Goal: Task Accomplishment & Management: Manage account settings

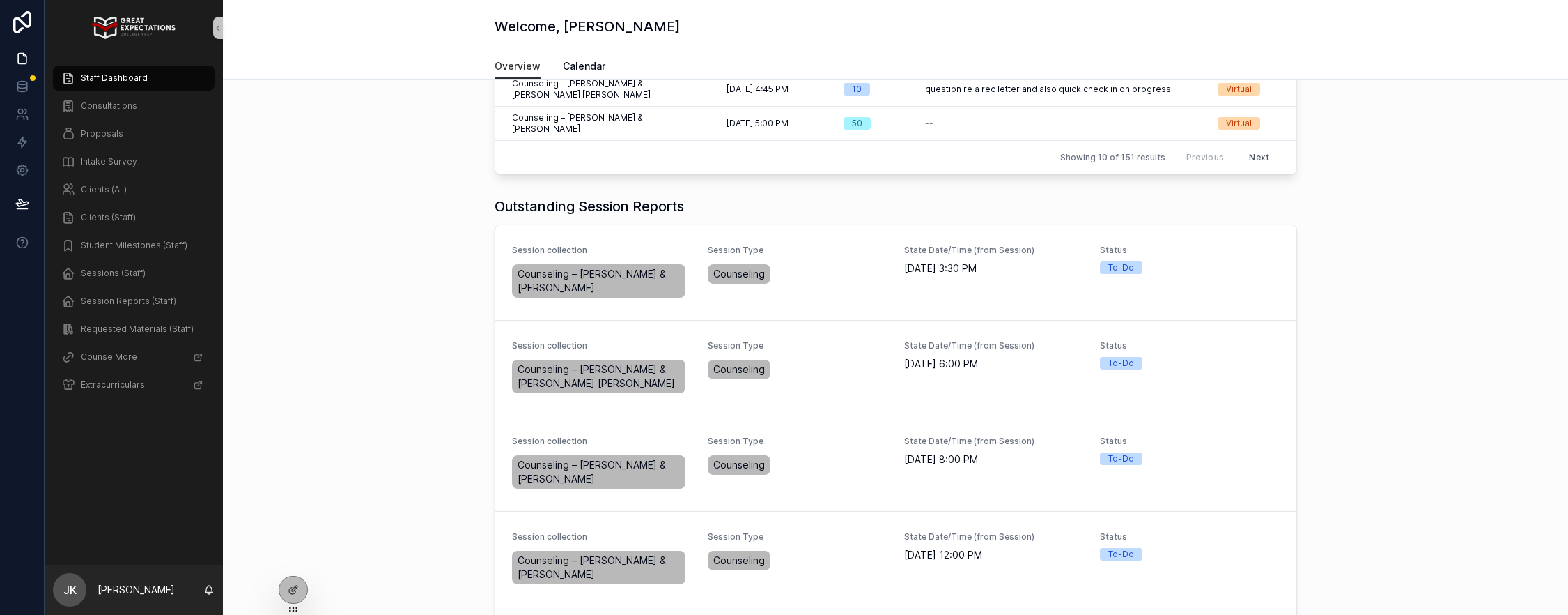
scroll to position [408, 0]
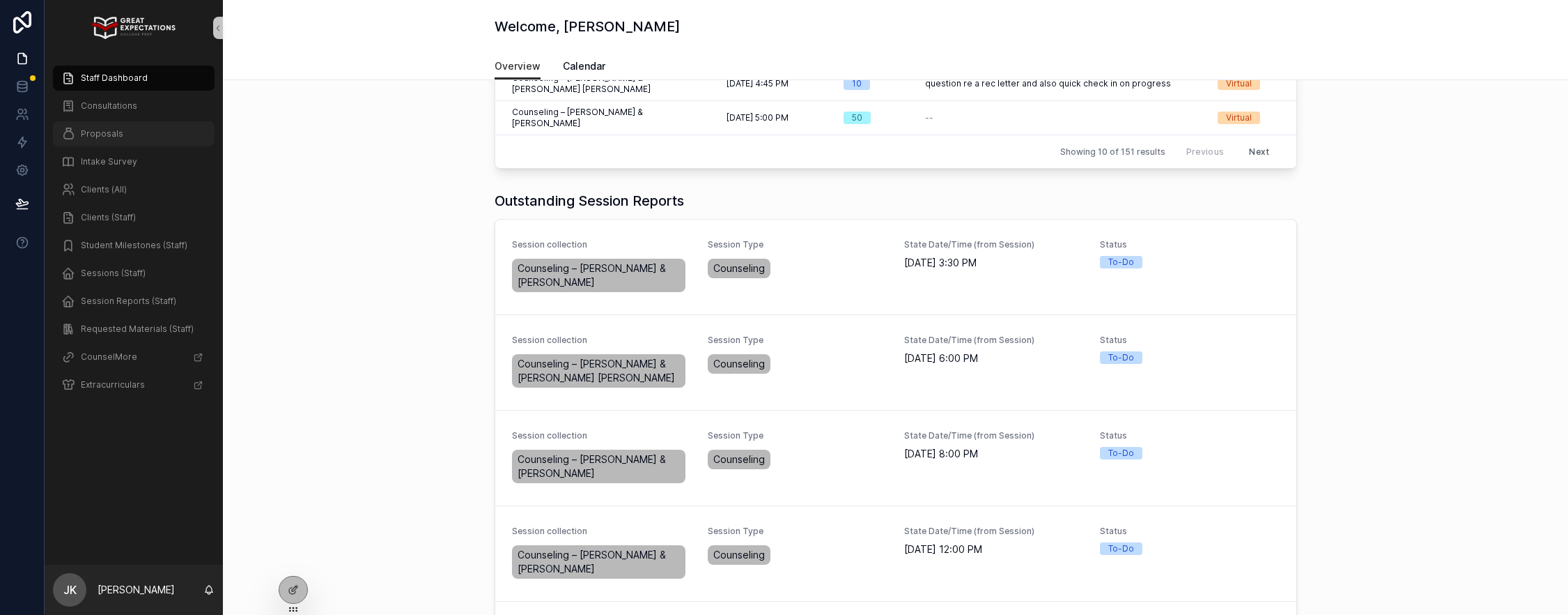
click at [86, 136] on span "Proposals" at bounding box center [101, 134] width 42 height 11
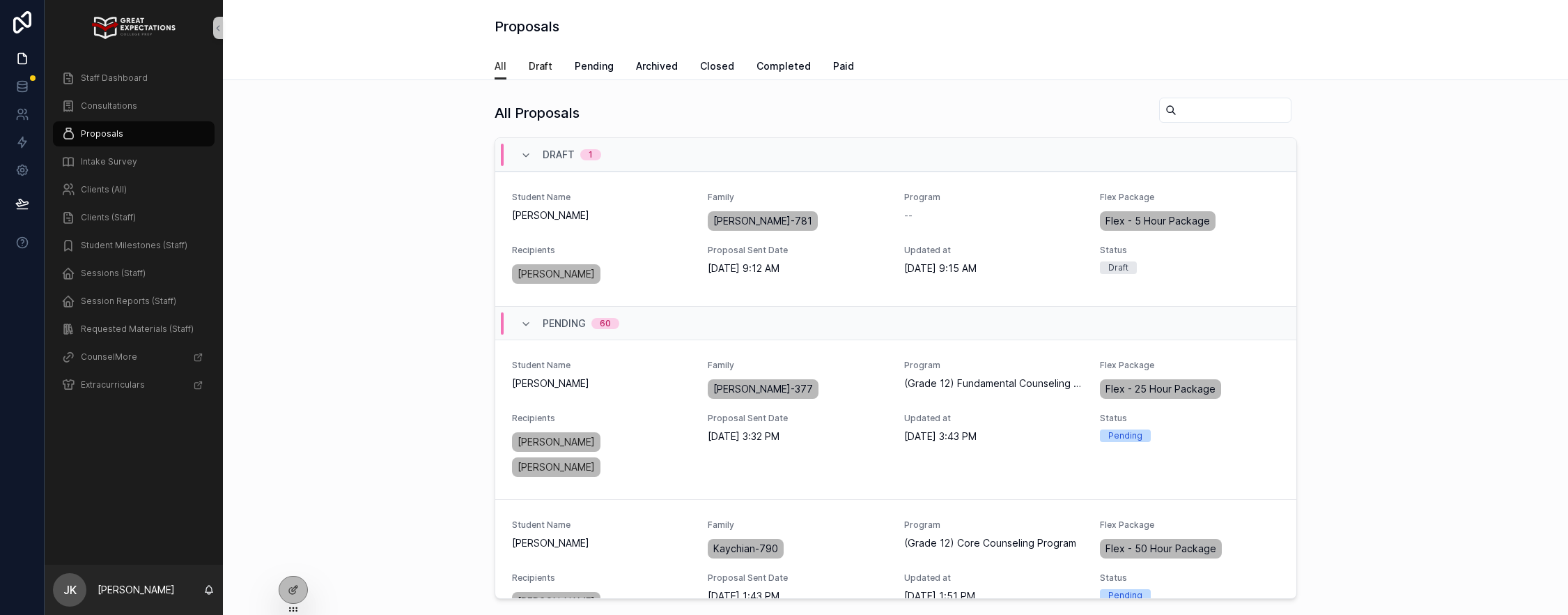
click at [546, 62] on span "Draft" at bounding box center [541, 66] width 24 height 14
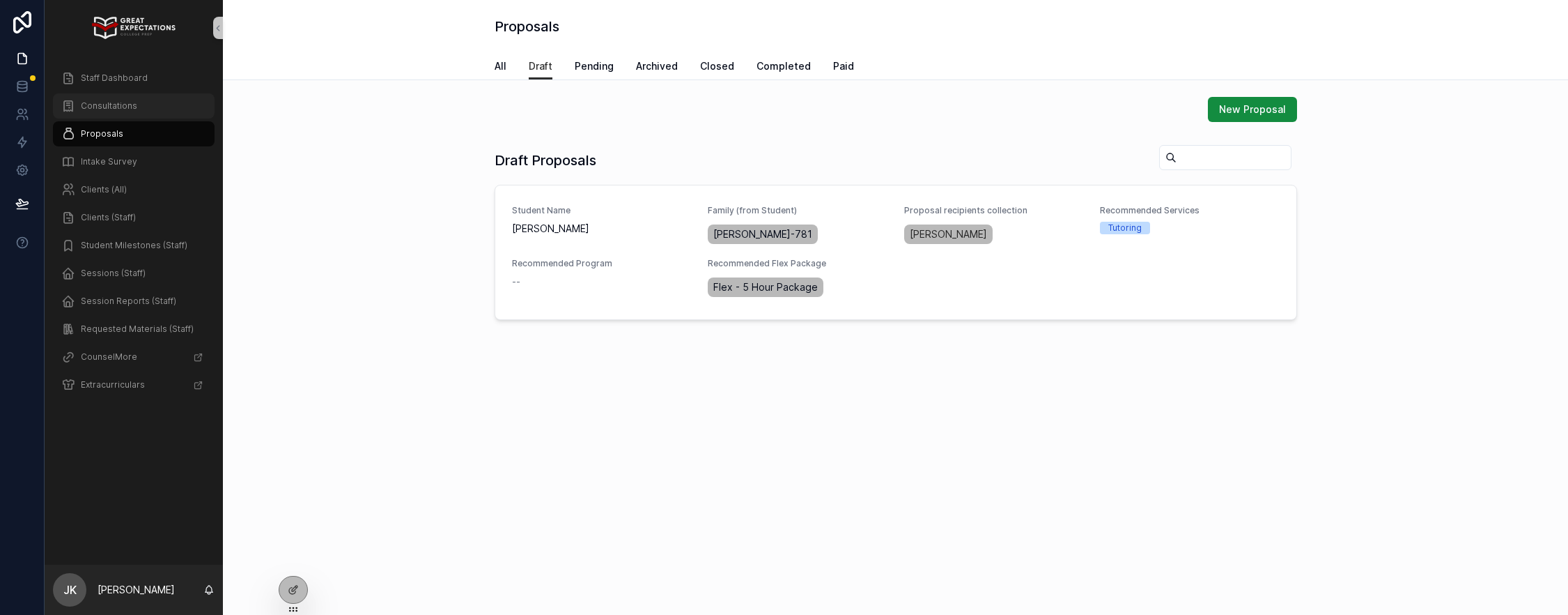
click at [121, 103] on span "Consultations" at bounding box center [108, 105] width 56 height 11
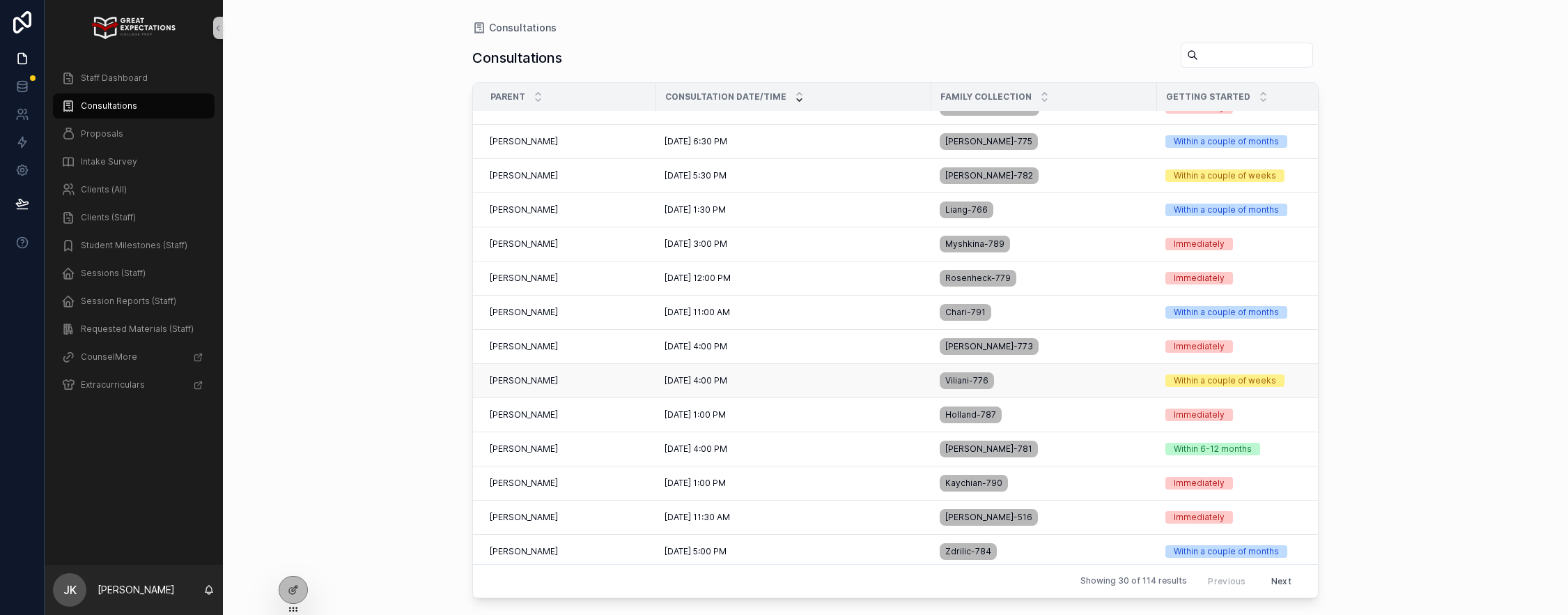
scroll to position [124, 0]
click at [589, 446] on div "[PERSON_NAME] [PERSON_NAME]" at bounding box center [568, 448] width 158 height 11
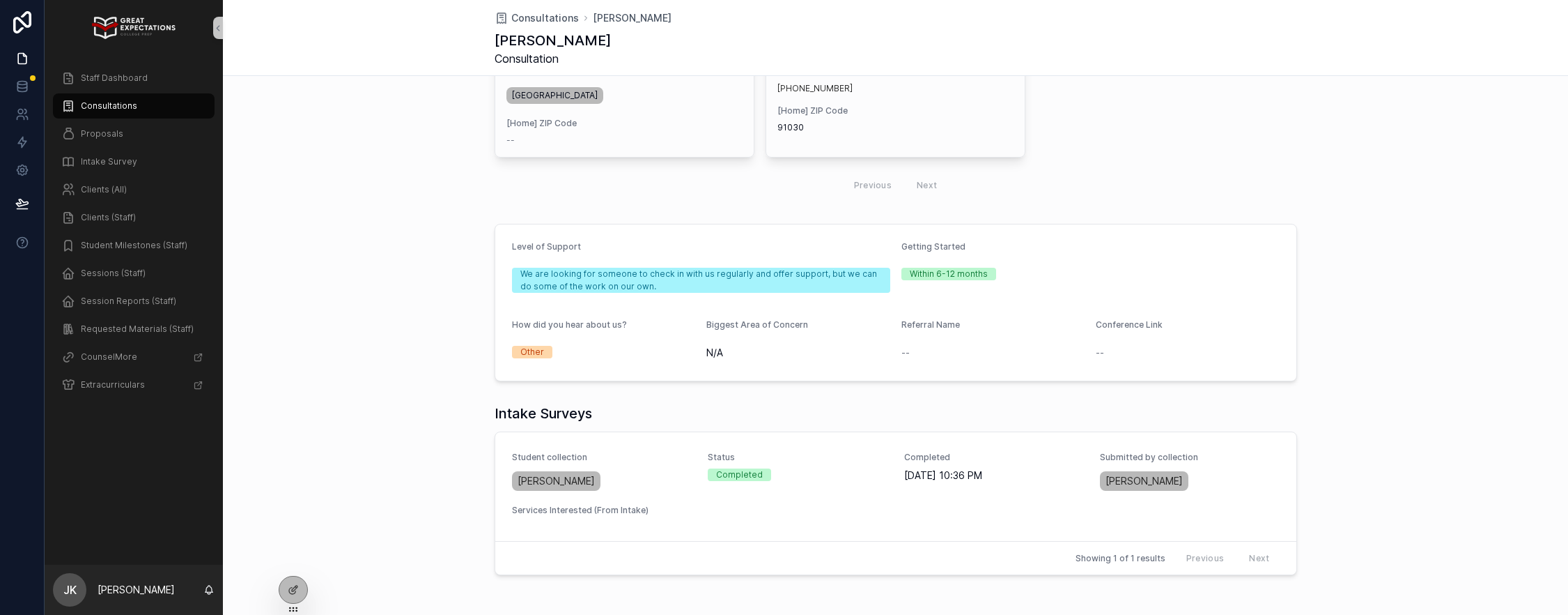
scroll to position [364, 0]
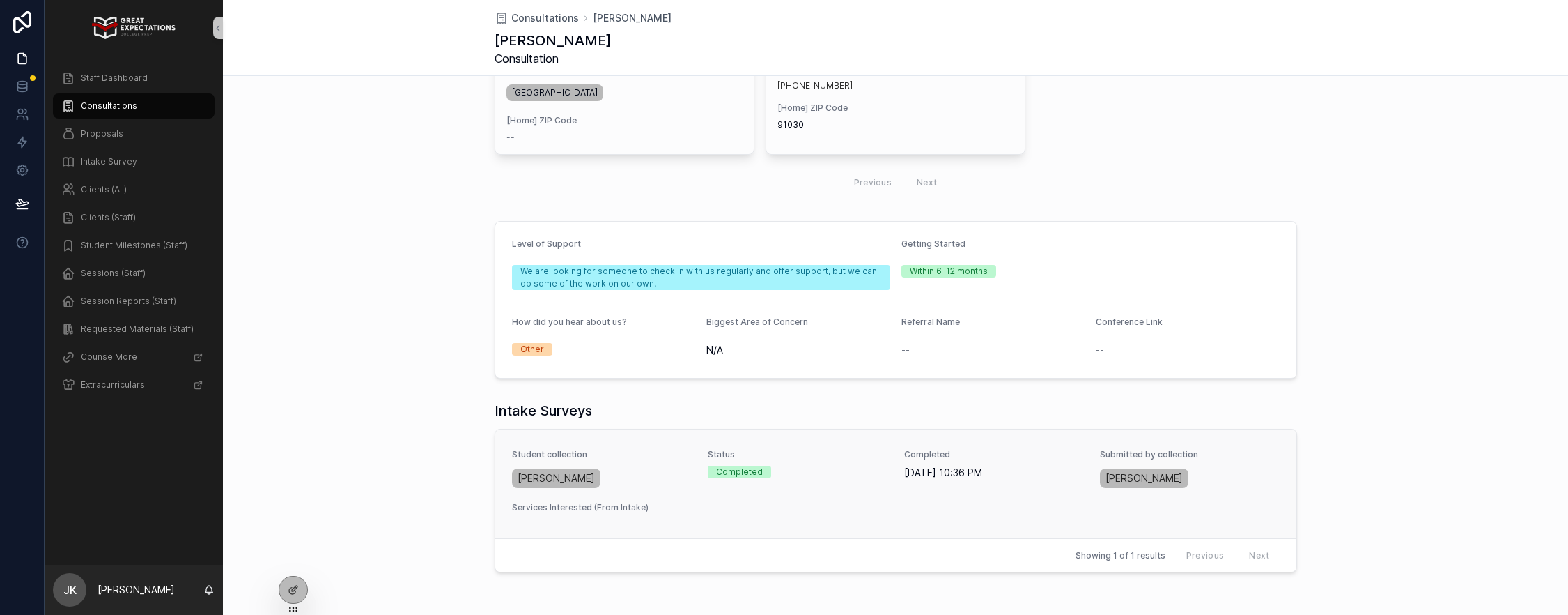
click at [675, 459] on span "Student collection" at bounding box center [601, 454] width 180 height 11
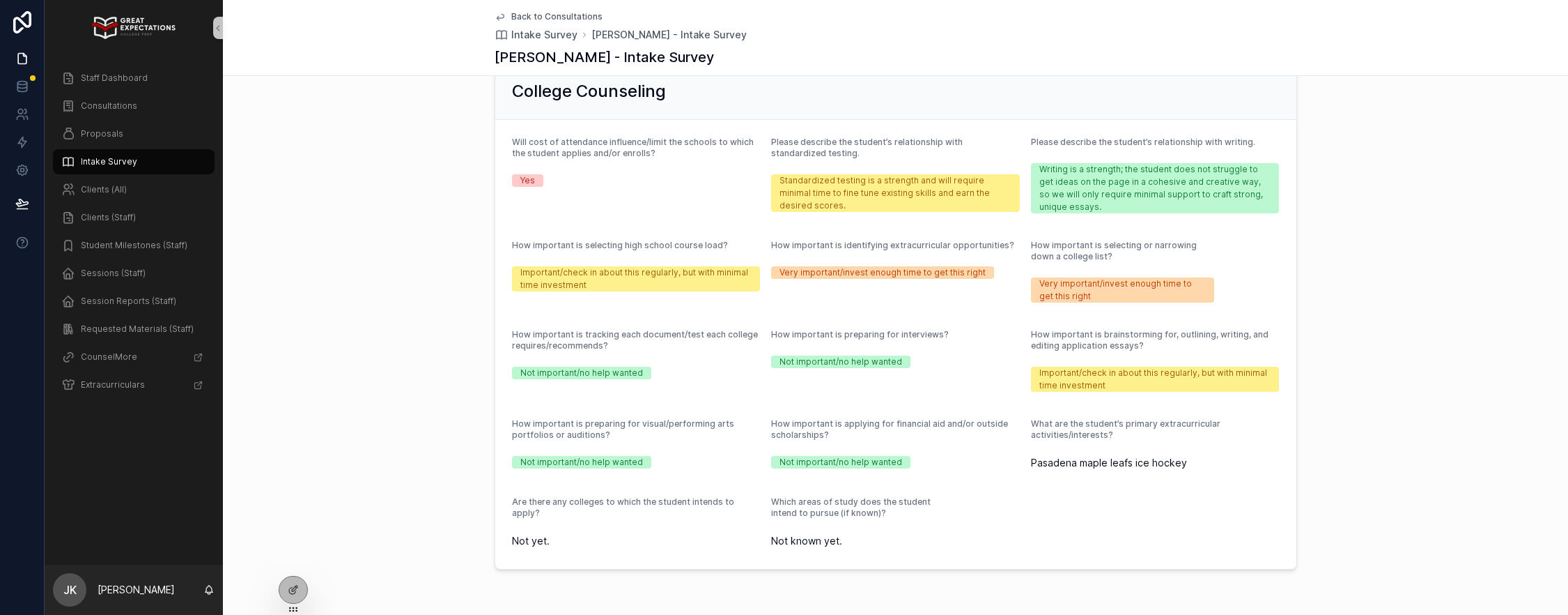
scroll to position [1074, 0]
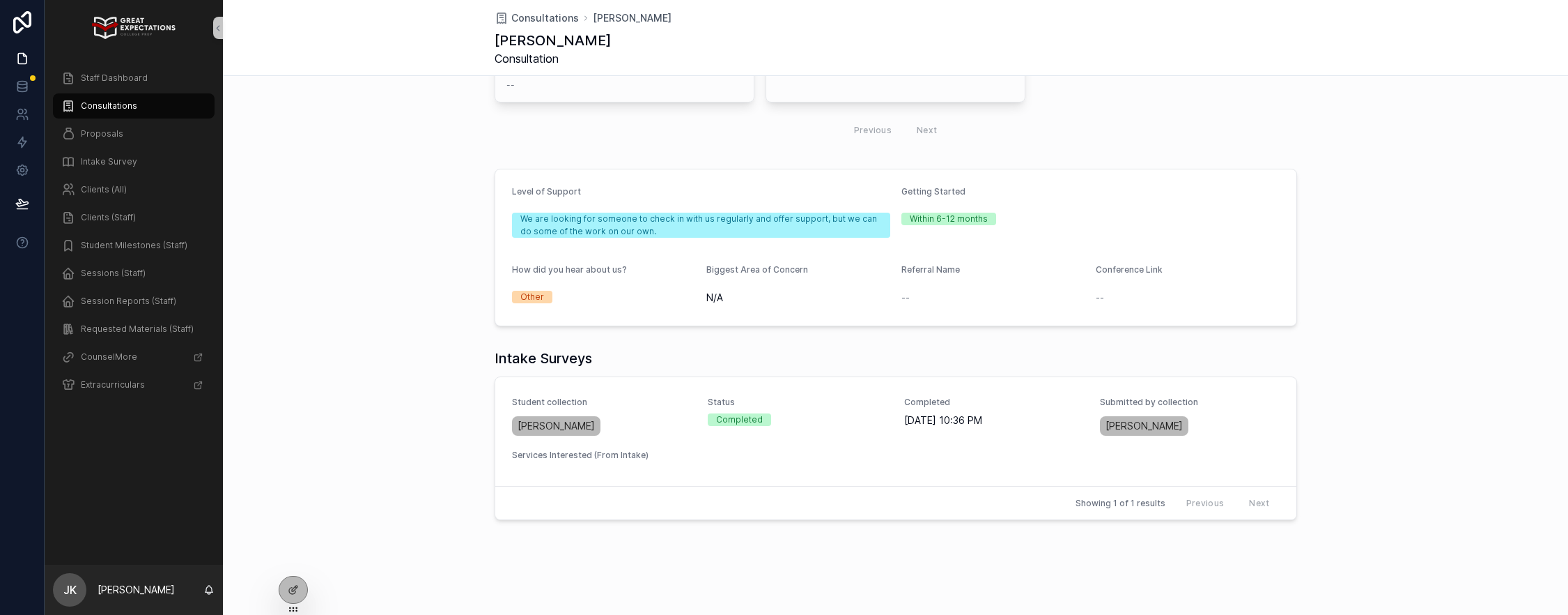
scroll to position [417, 0]
click at [94, 70] on div "Staff Dashboard" at bounding box center [134, 78] width 145 height 23
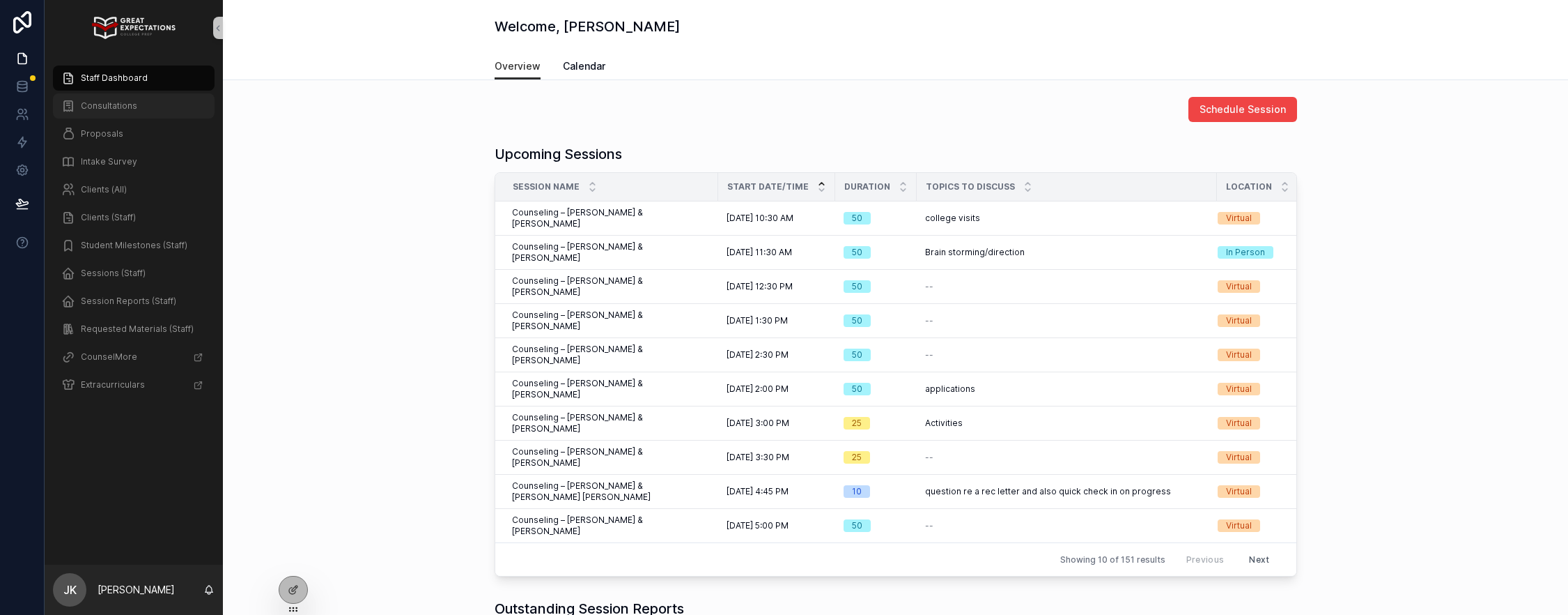
click at [133, 106] on span "Consultations" at bounding box center [108, 105] width 56 height 11
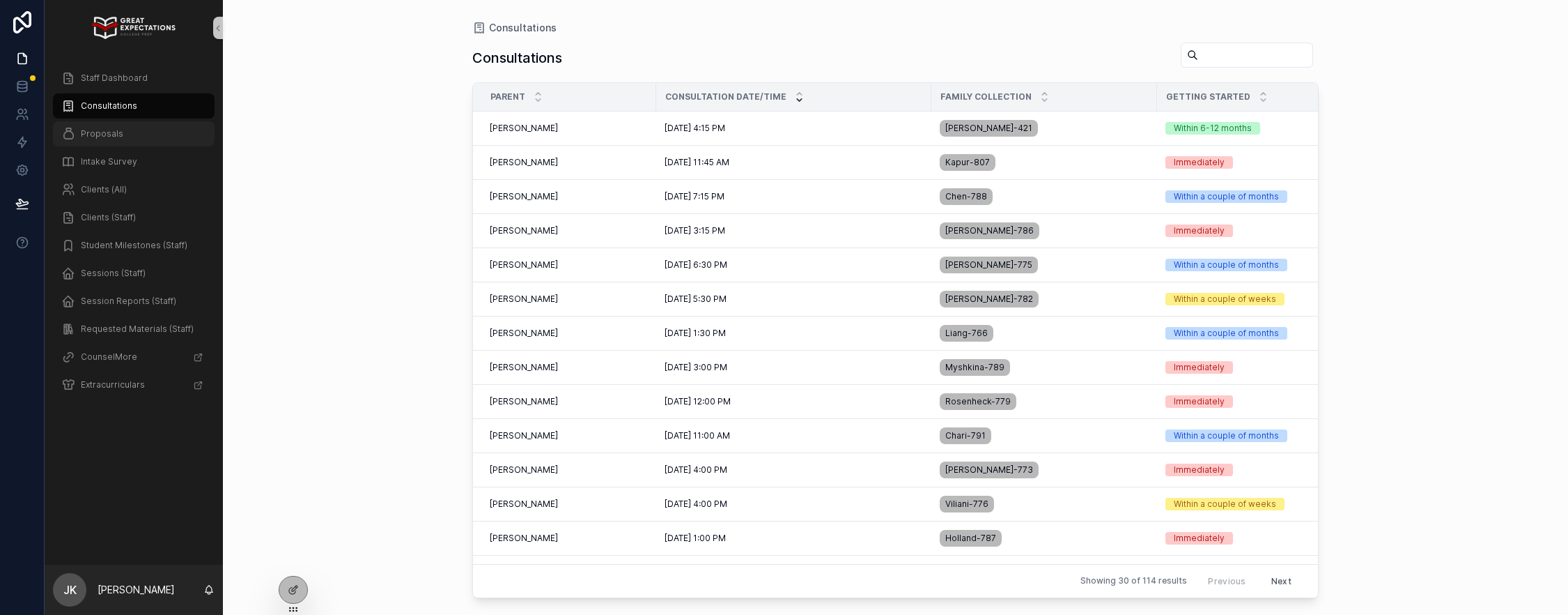
click at [124, 133] on div "Proposals" at bounding box center [134, 134] width 145 height 23
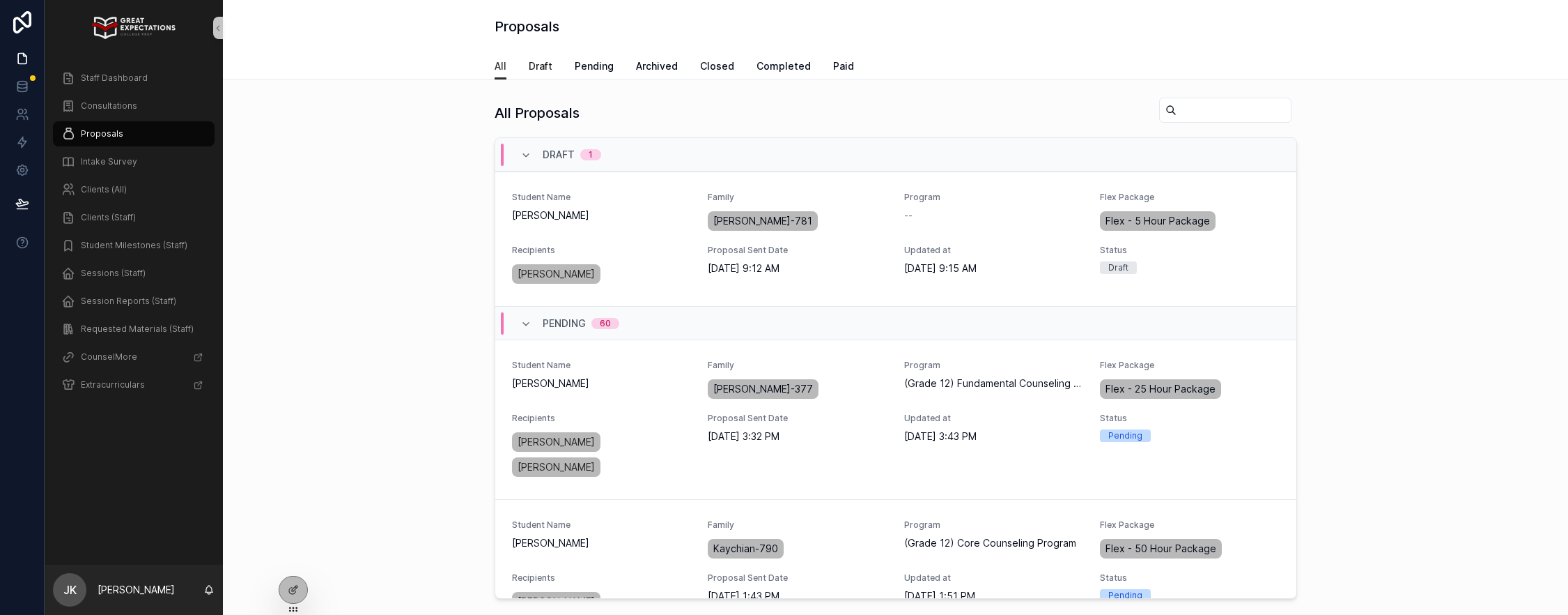
click at [550, 65] on span "Draft" at bounding box center [541, 66] width 24 height 14
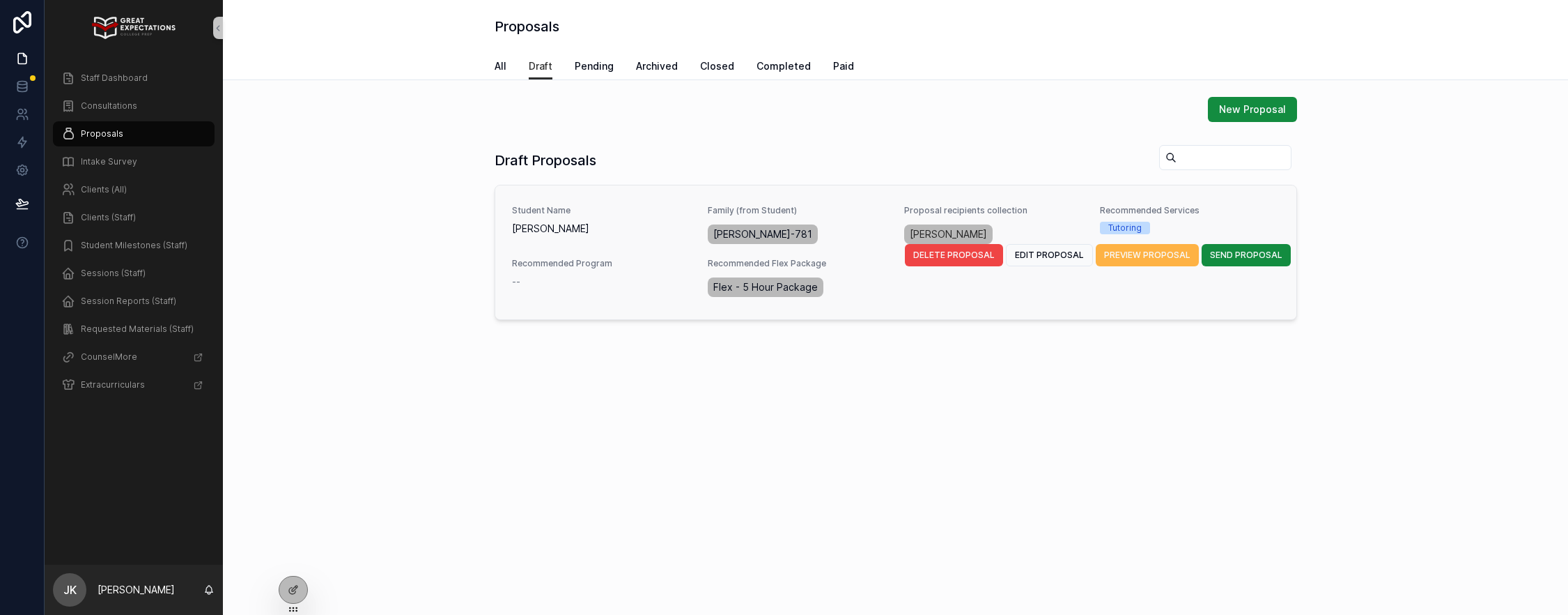
click at [1135, 256] on span "PREVIEW PROPOSAL" at bounding box center [1148, 254] width 86 height 11
click at [1056, 255] on span "EDIT PROPOSAL" at bounding box center [1050, 254] width 69 height 11
click at [1245, 258] on span "SEND PROPOSAL" at bounding box center [1246, 254] width 73 height 11
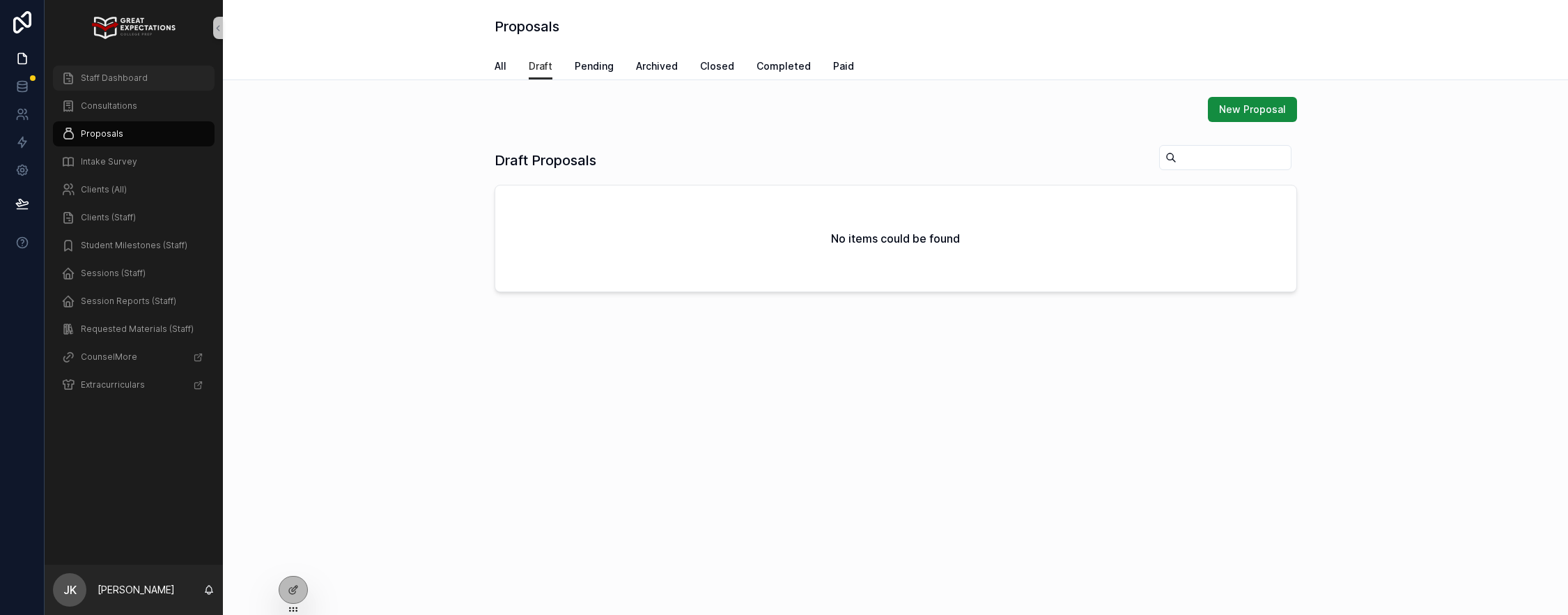
click at [102, 78] on span "Staff Dashboard" at bounding box center [114, 78] width 67 height 11
